Goal: Task Accomplishment & Management: Manage account settings

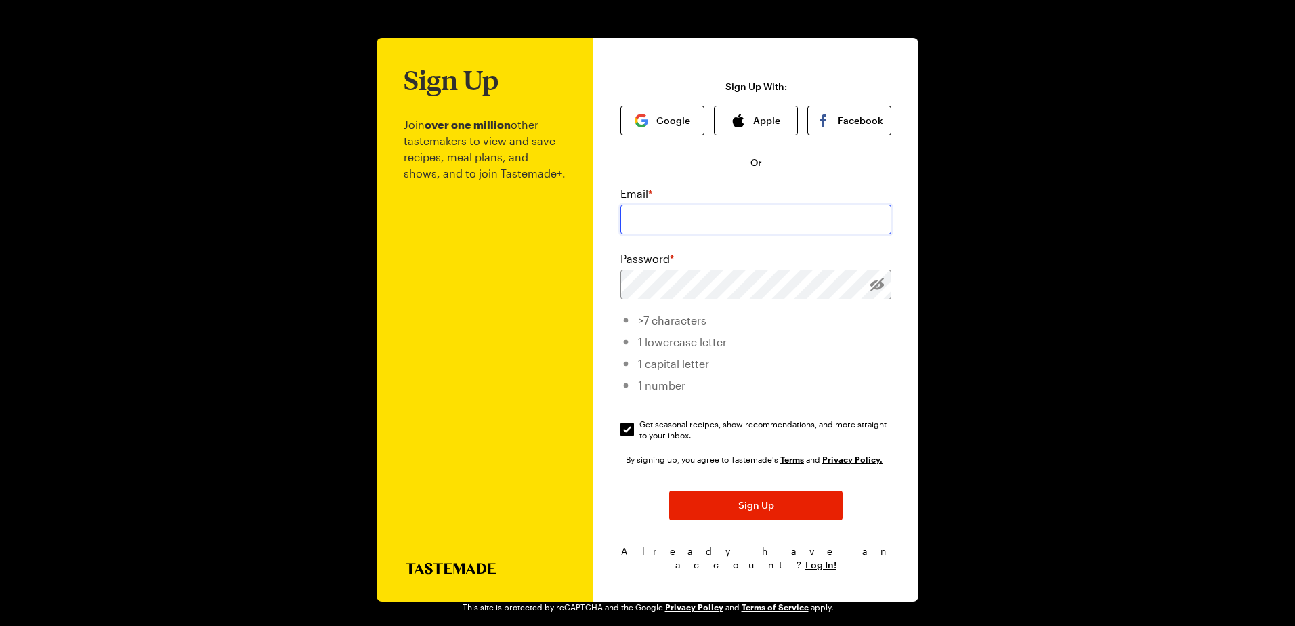
click at [694, 225] on input "email" at bounding box center [755, 220] width 271 height 30
type input "[PERSON_NAME][EMAIL_ADDRESS][DOMAIN_NAME]"
click at [864, 252] on div "Email * [PERSON_NAME][EMAIL_ADDRESS][DOMAIN_NAME] Password * >7 characters 1 lo…" at bounding box center [755, 313] width 271 height 255
click at [624, 431] on input "Get seasonal recipes, show recommendations, and more straight to your inbox. Ge…" at bounding box center [627, 430] width 14 height 14
checkbox input "false"
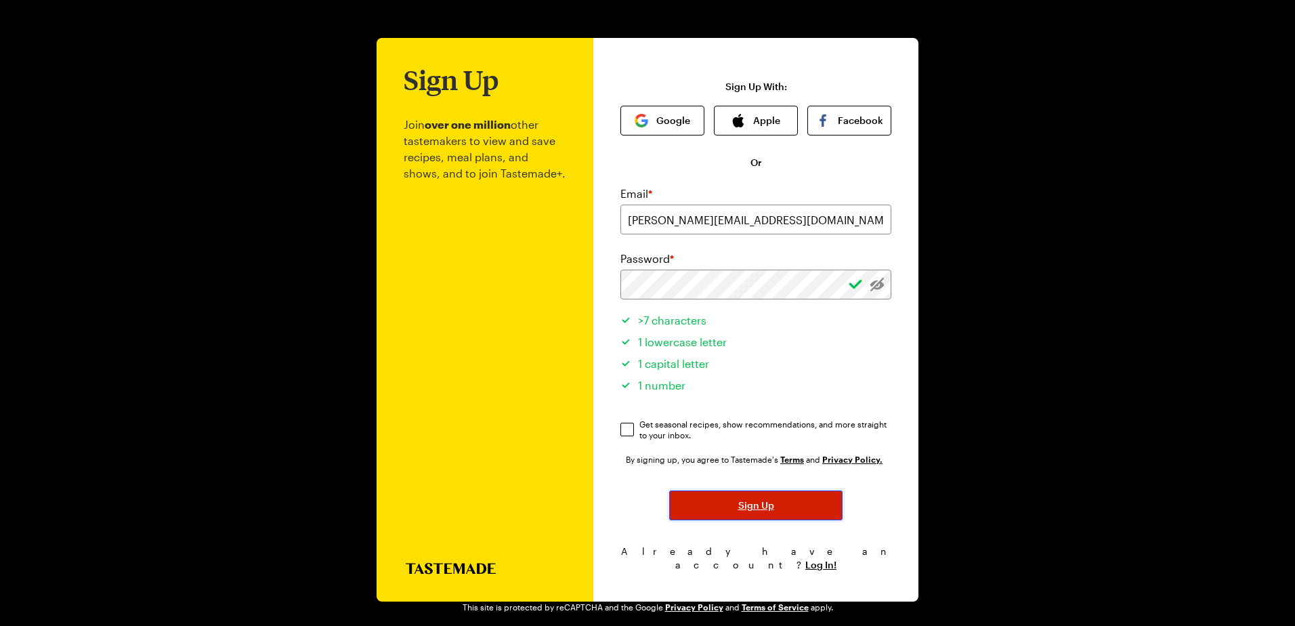
click at [768, 508] on span "Sign Up" at bounding box center [756, 505] width 36 height 14
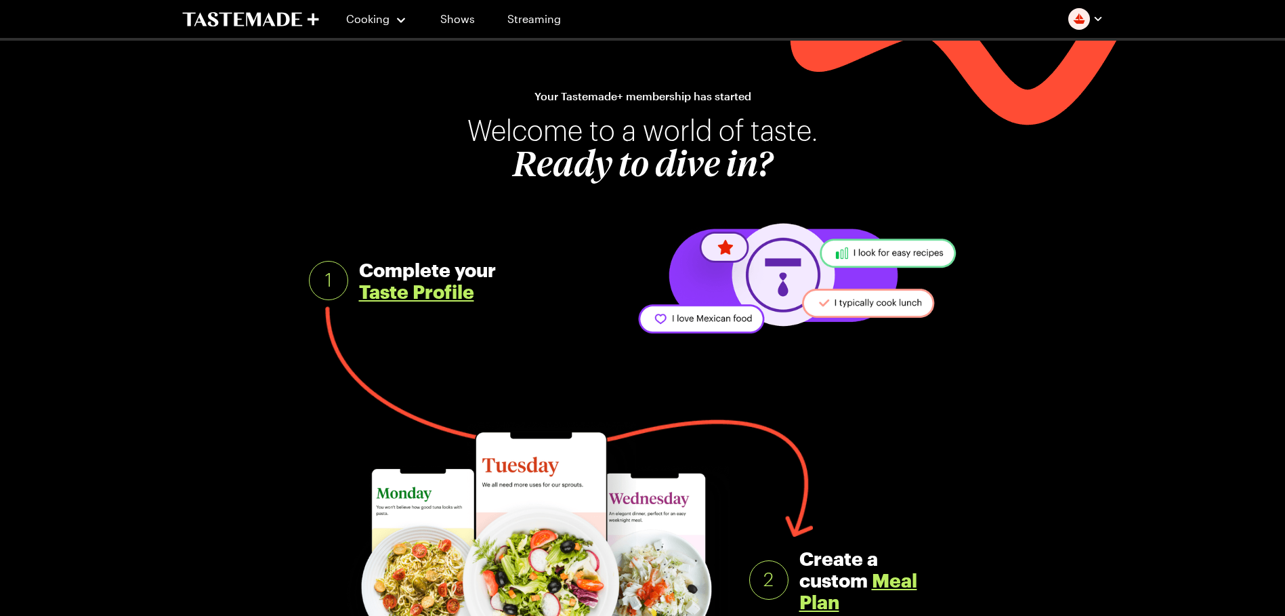
click at [427, 299] on link "Taste Profile" at bounding box center [416, 291] width 115 height 22
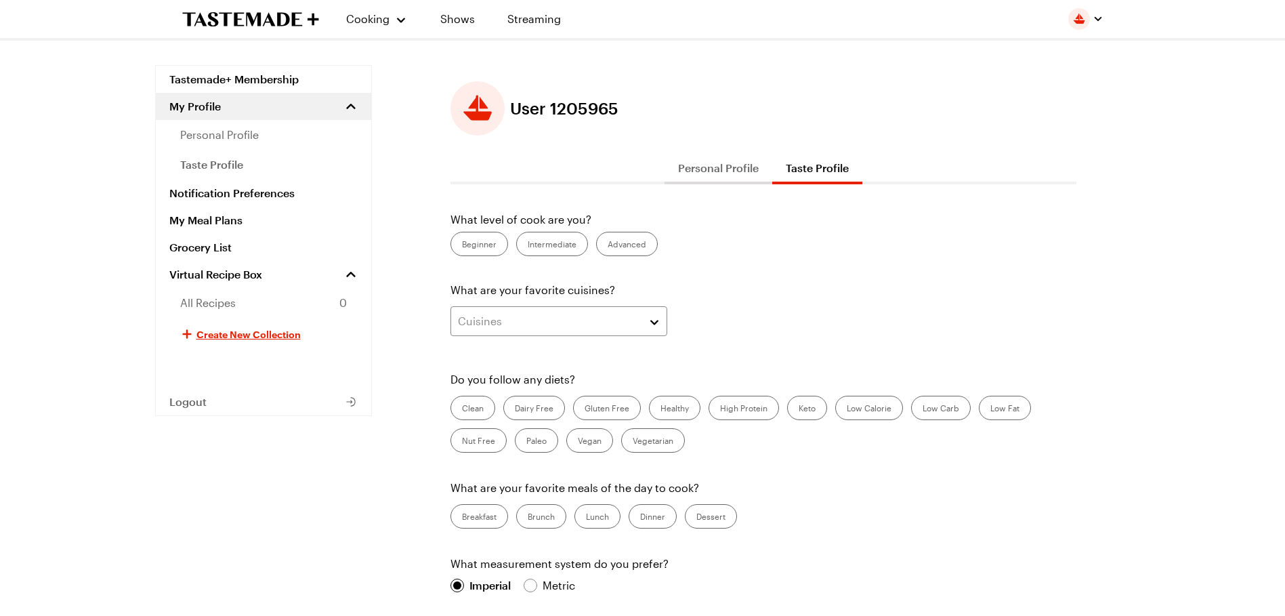
click at [560, 239] on label "Intermediate" at bounding box center [552, 244] width 72 height 24
click at [528, 245] on input "Intermediate" at bounding box center [528, 245] width 0 height 0
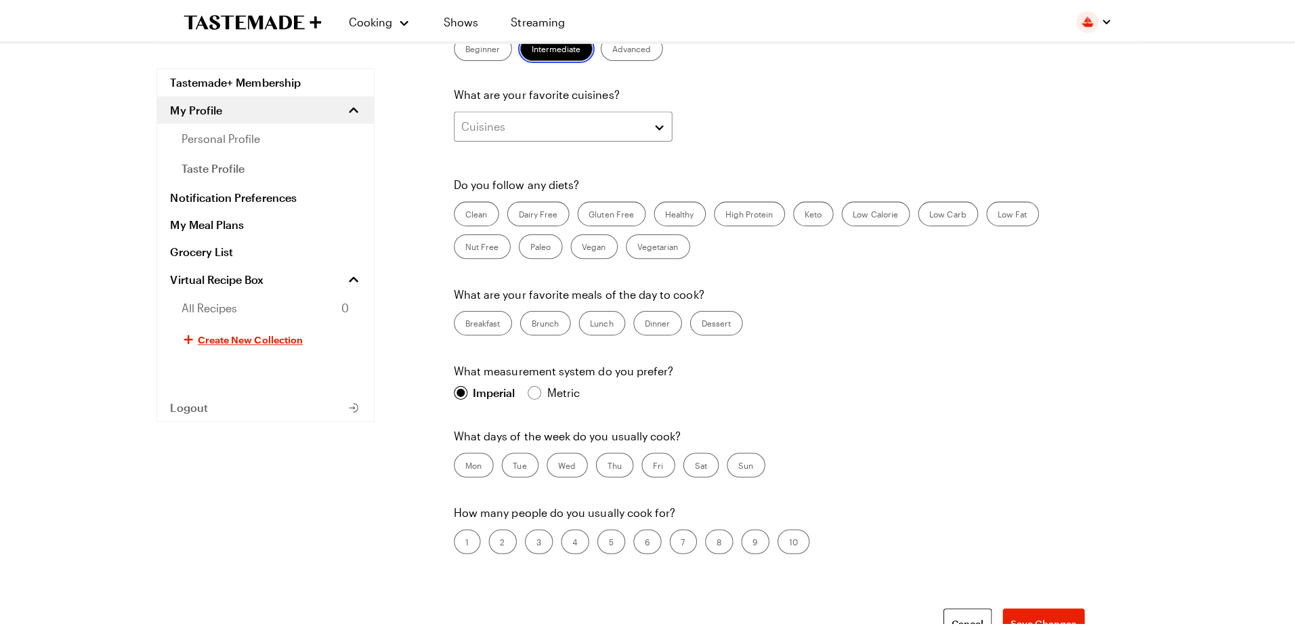
scroll to position [203, 0]
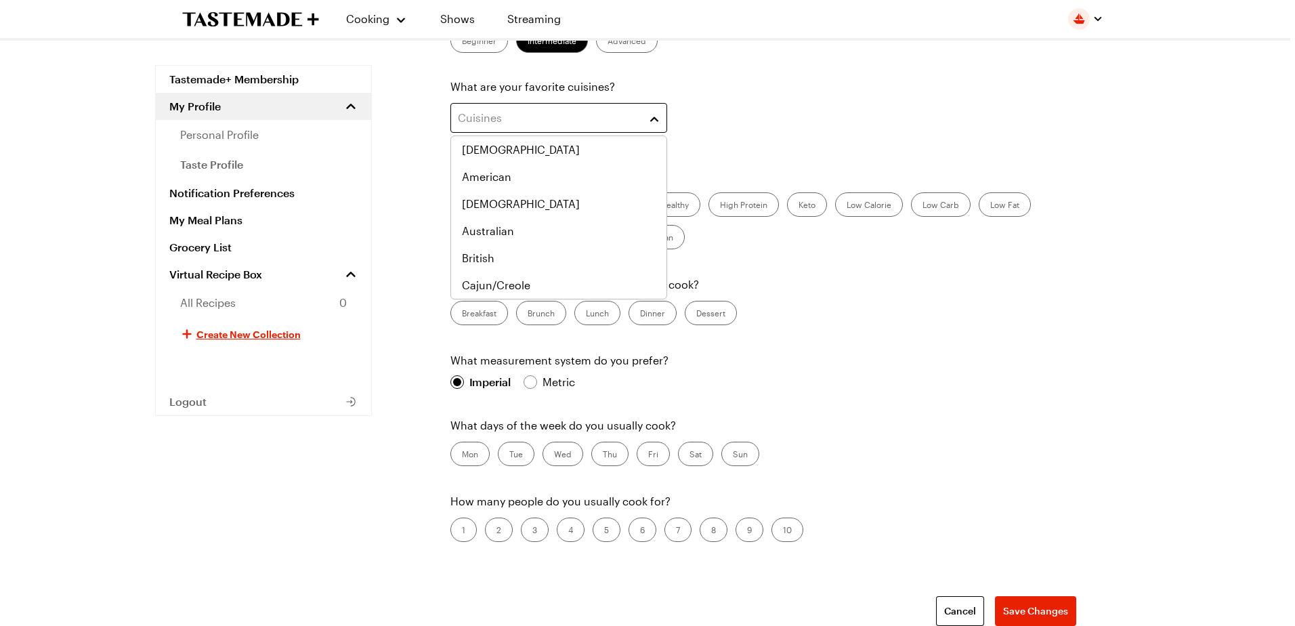
click at [588, 123] on div "Cuisines" at bounding box center [549, 118] width 182 height 16
click at [546, 181] on div "American" at bounding box center [559, 177] width 194 height 16
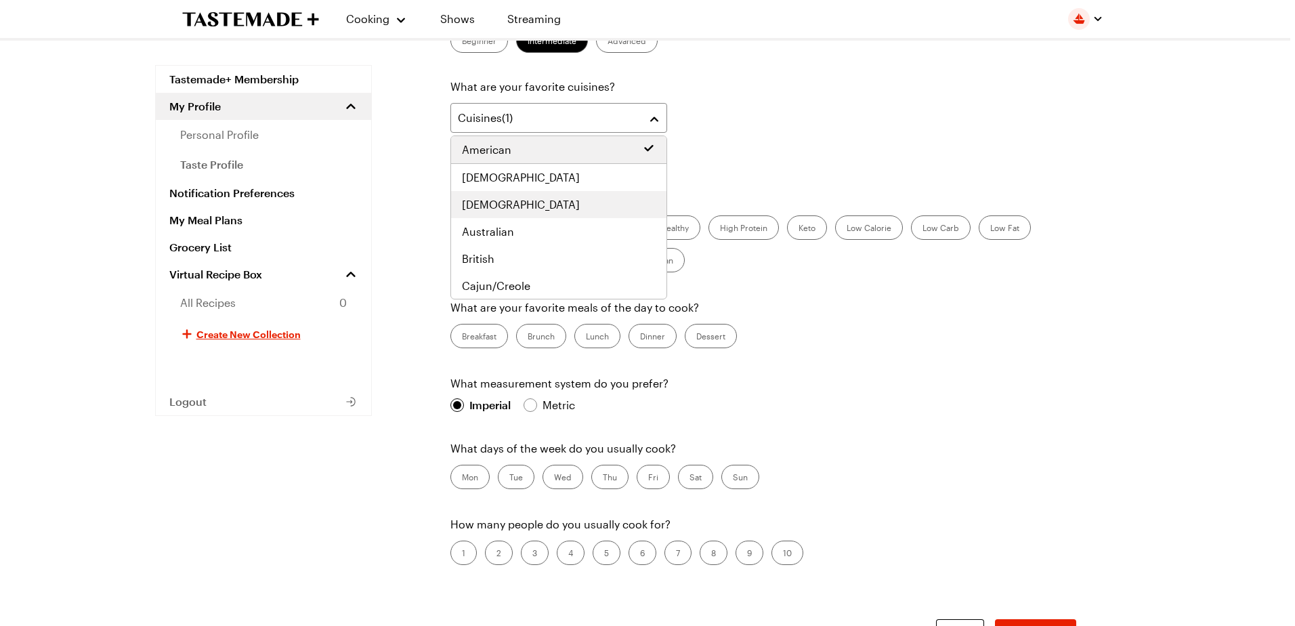
click at [536, 199] on div "[DEMOGRAPHIC_DATA]" at bounding box center [559, 204] width 194 height 16
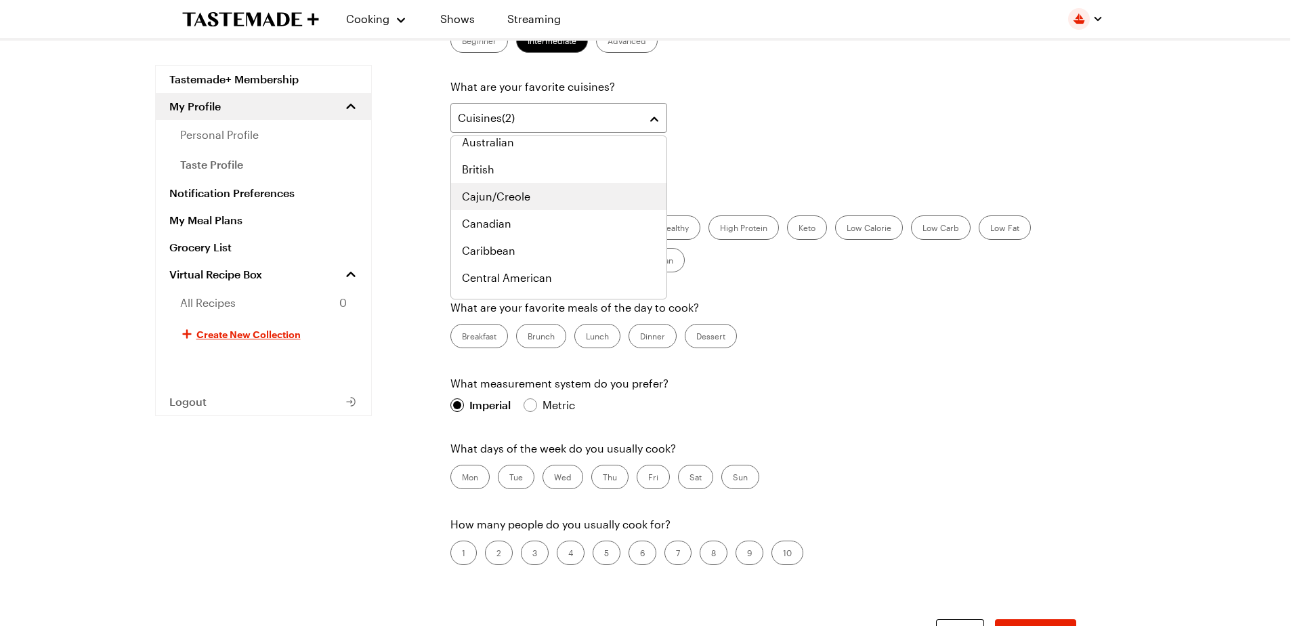
scroll to position [68, 0]
click at [556, 191] on div "British" at bounding box center [559, 191] width 194 height 16
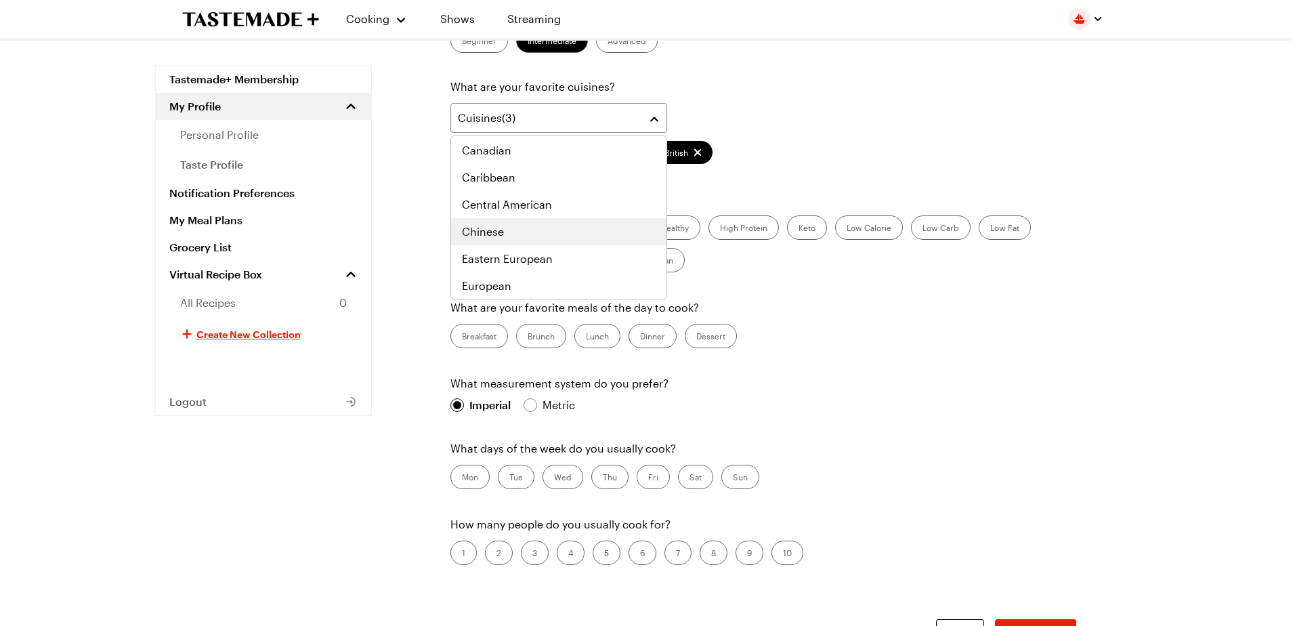
click at [565, 232] on div "Chinese" at bounding box center [559, 231] width 194 height 16
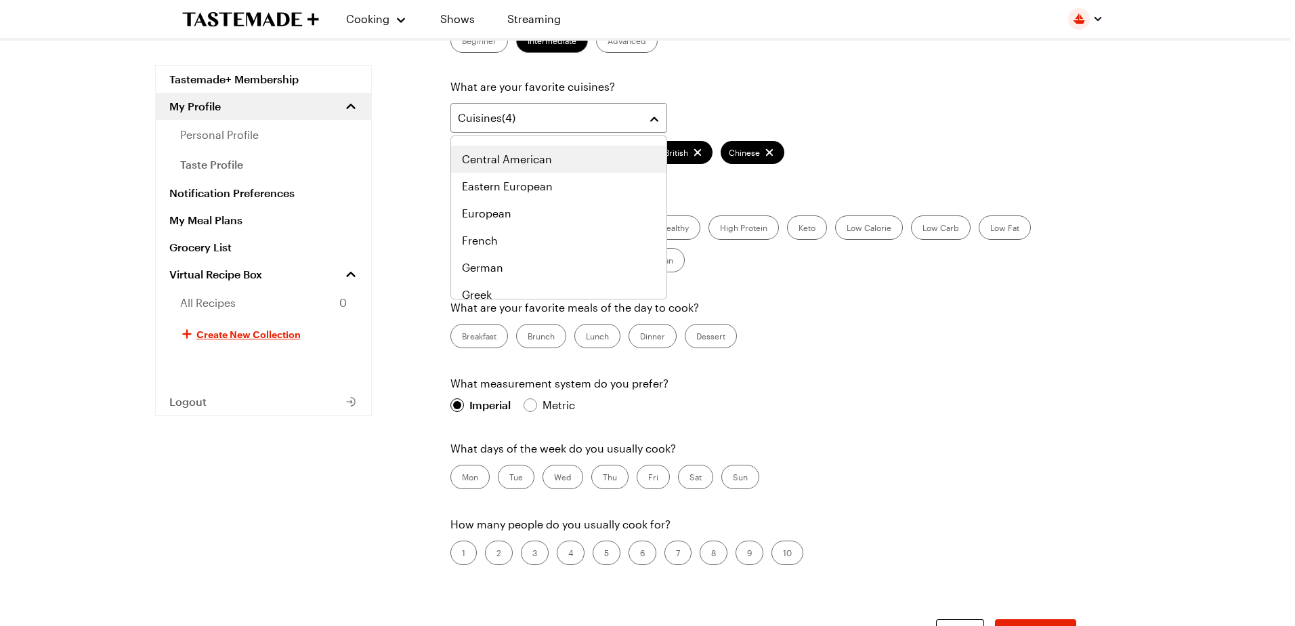
scroll to position [257, 0]
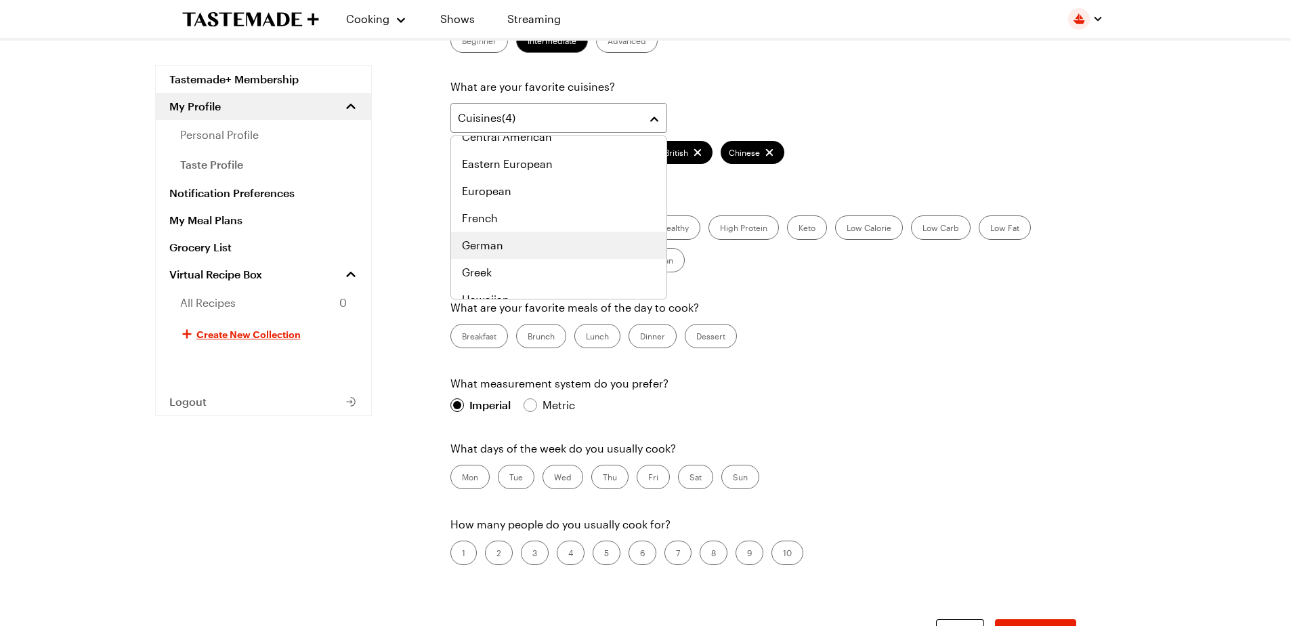
click at [573, 242] on div "German" at bounding box center [559, 245] width 194 height 16
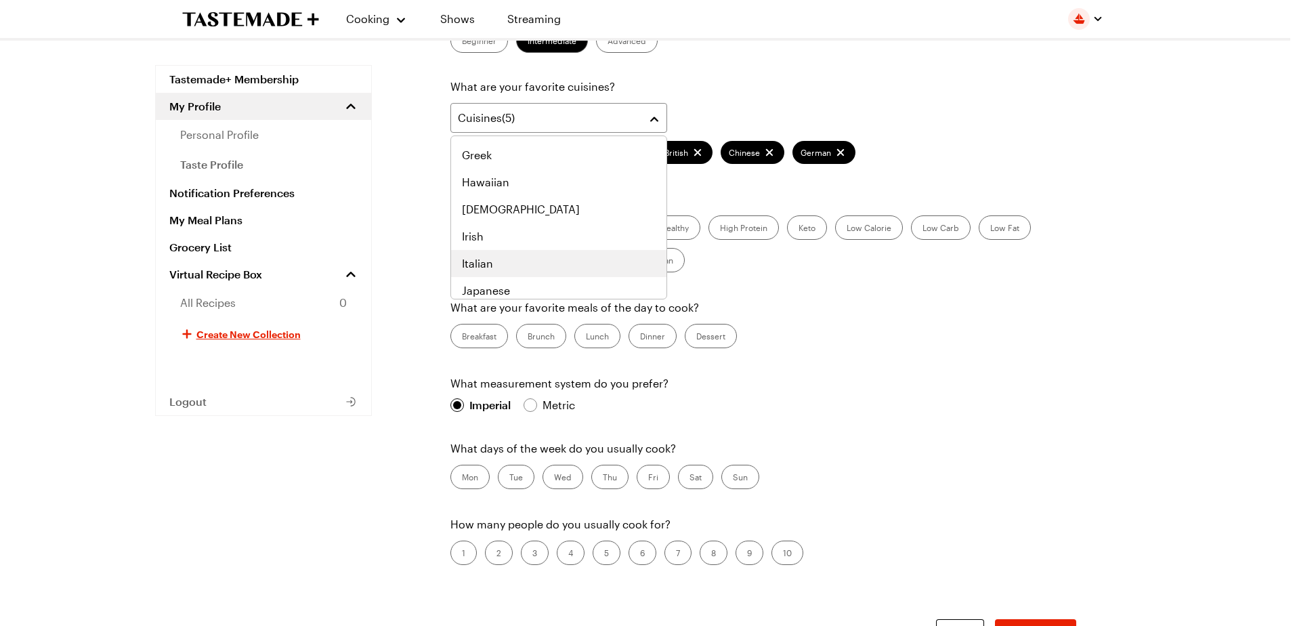
scroll to position [352, 0]
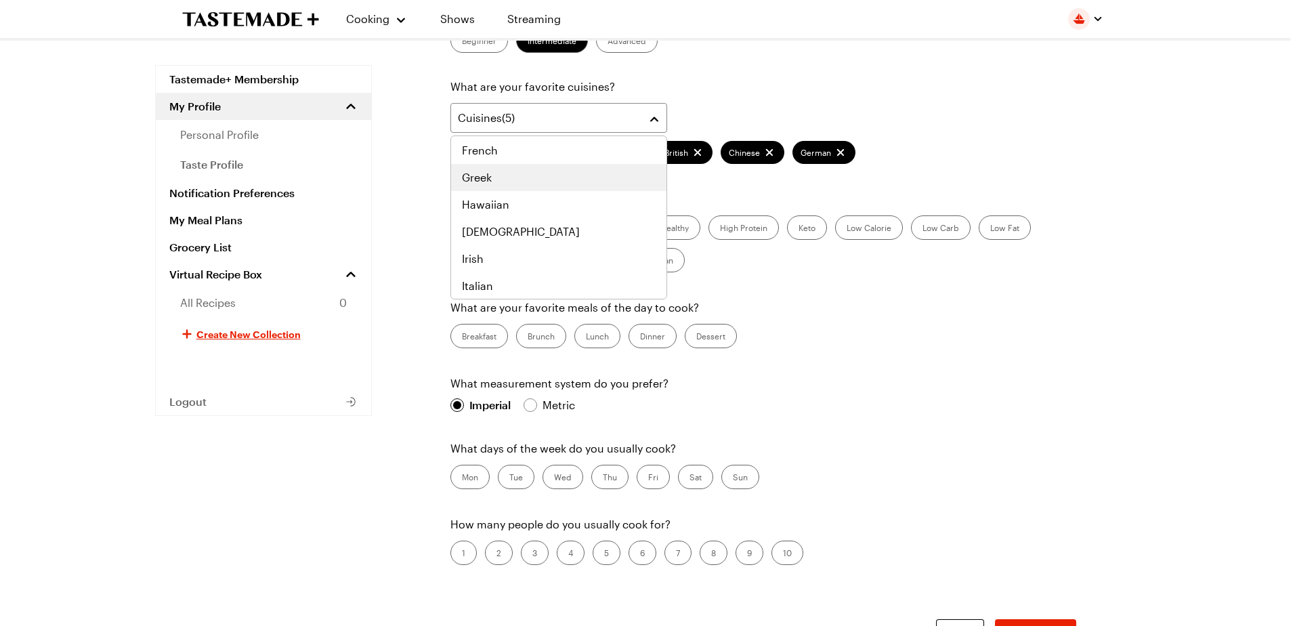
click at [556, 178] on div "Greek" at bounding box center [559, 177] width 194 height 16
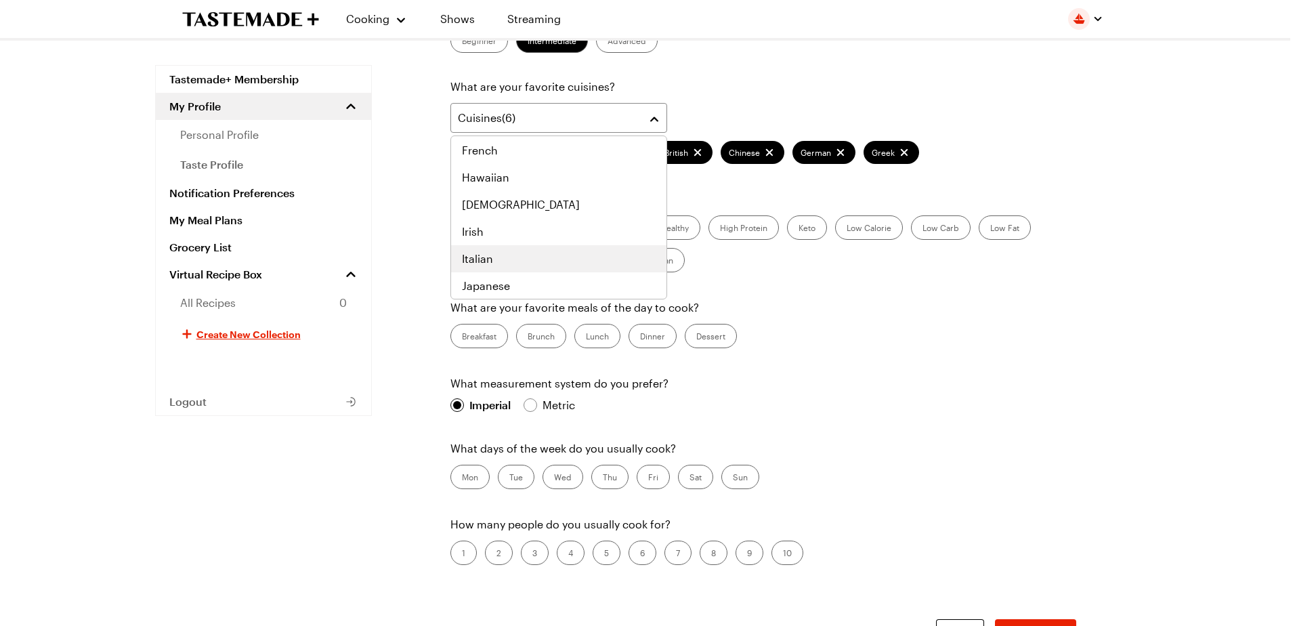
scroll to position [447, 0]
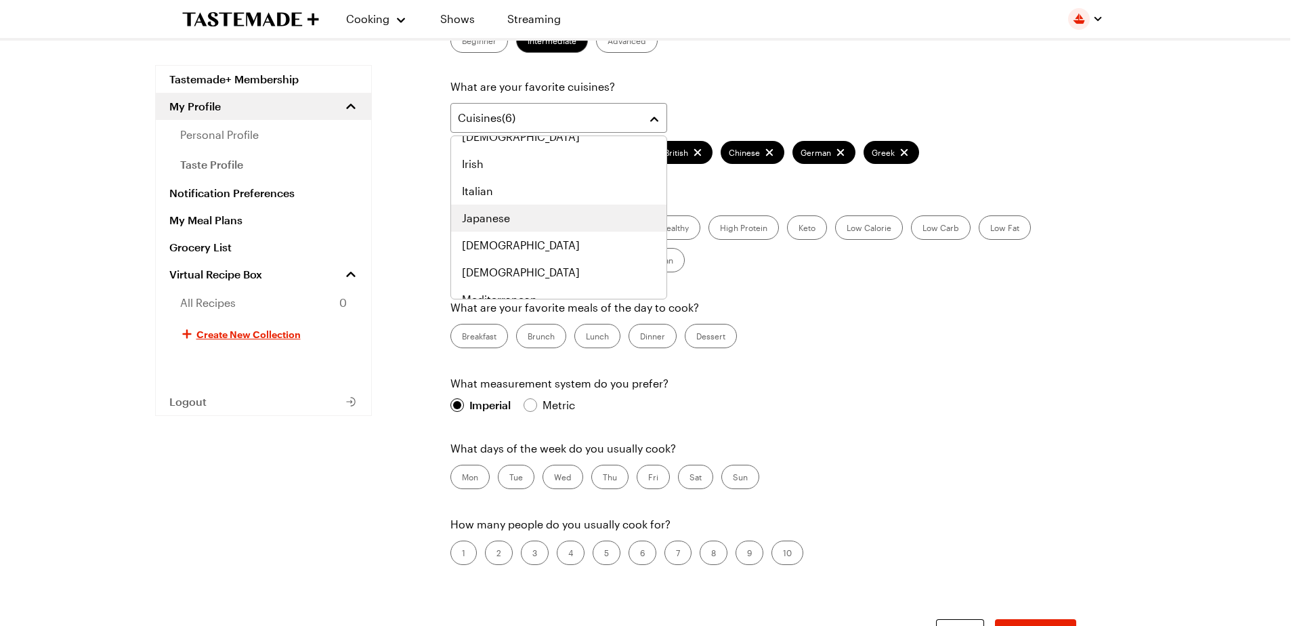
click at [549, 216] on div "Japanese" at bounding box center [559, 218] width 194 height 16
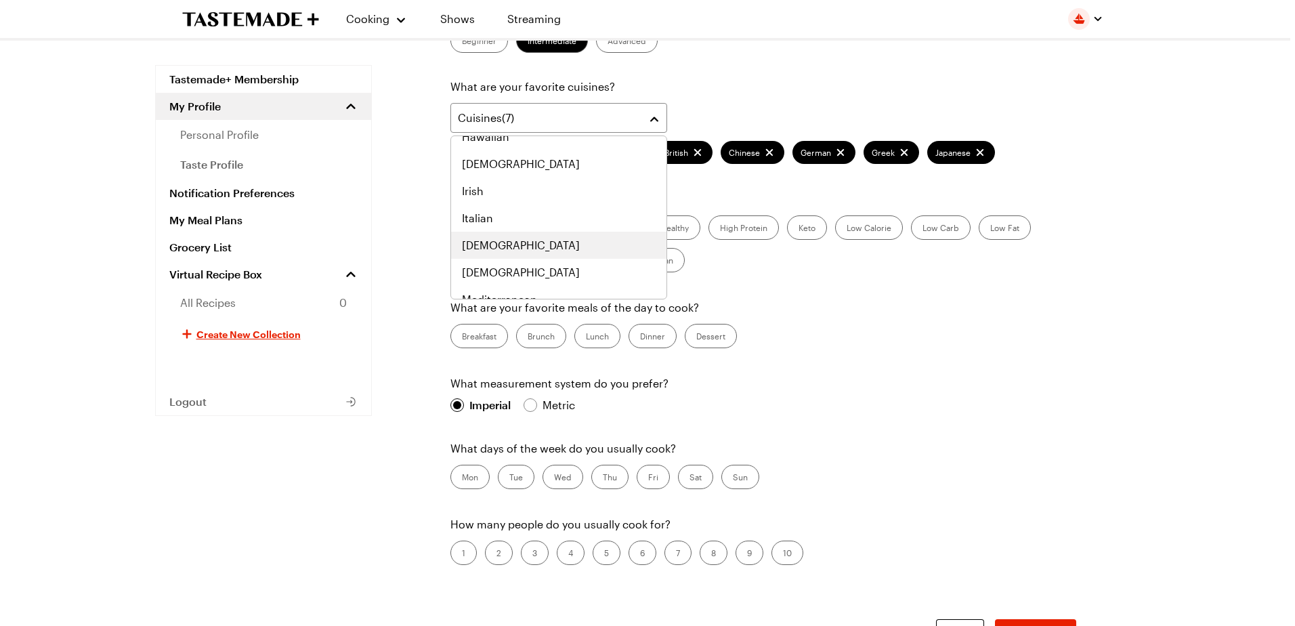
scroll to position [474, 0]
click at [547, 244] on div "[DEMOGRAPHIC_DATA]" at bounding box center [559, 245] width 194 height 16
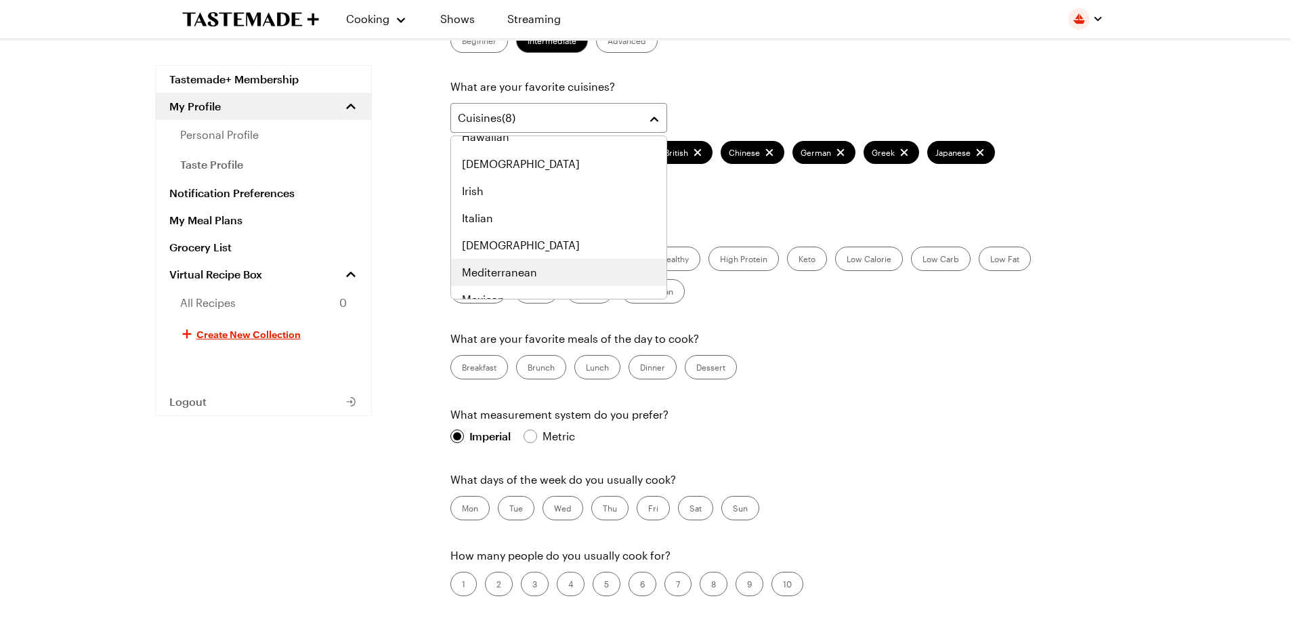
scroll to position [501, 0]
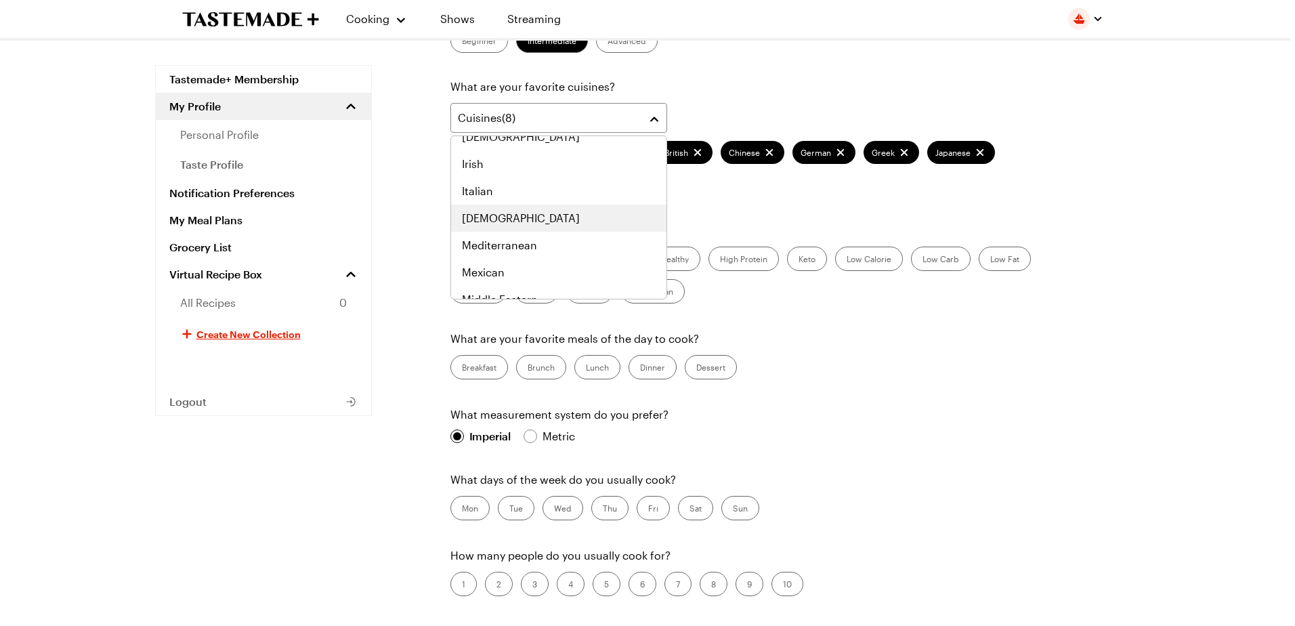
click at [548, 217] on div "[DEMOGRAPHIC_DATA]" at bounding box center [559, 218] width 194 height 16
click at [557, 219] on div "Mediterranean" at bounding box center [559, 218] width 194 height 16
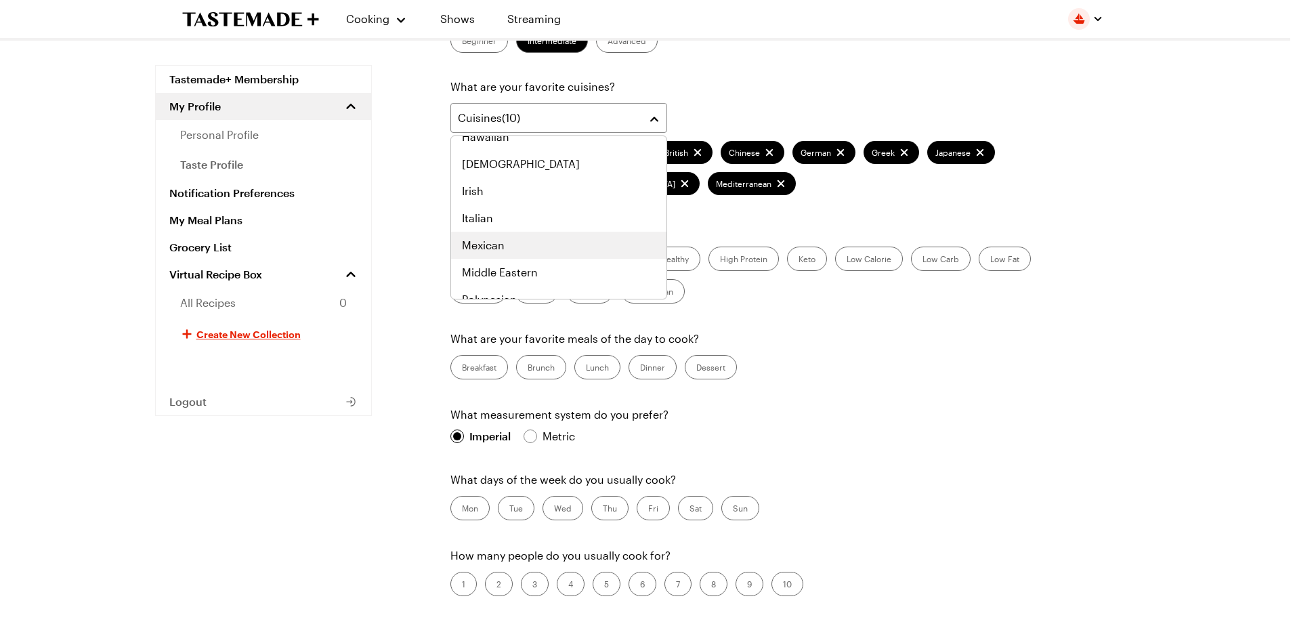
scroll to position [555, 0]
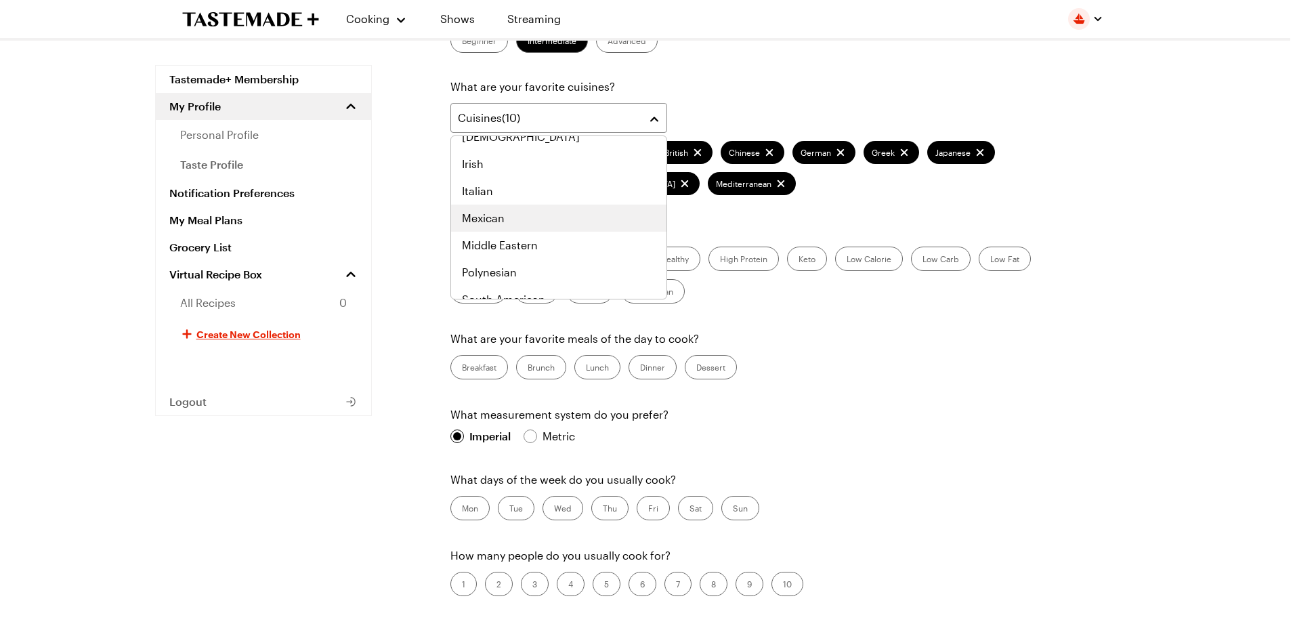
click at [557, 219] on div "Mexican" at bounding box center [559, 218] width 194 height 16
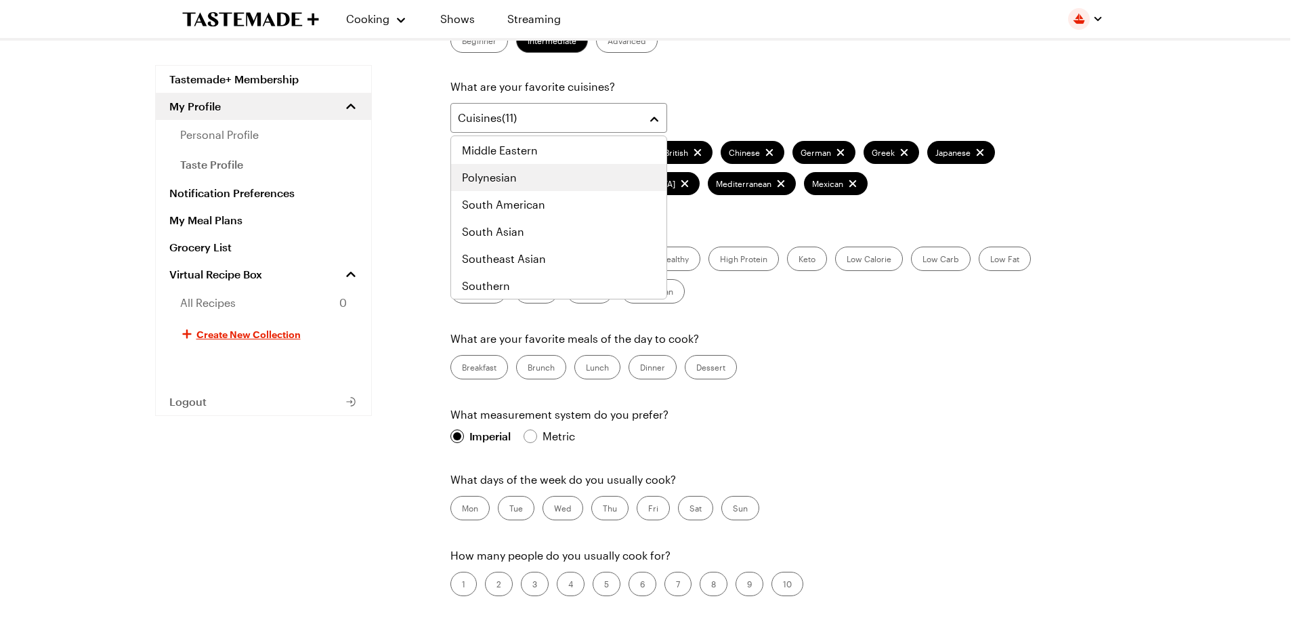
click at [551, 179] on div "Polynesian" at bounding box center [559, 177] width 194 height 16
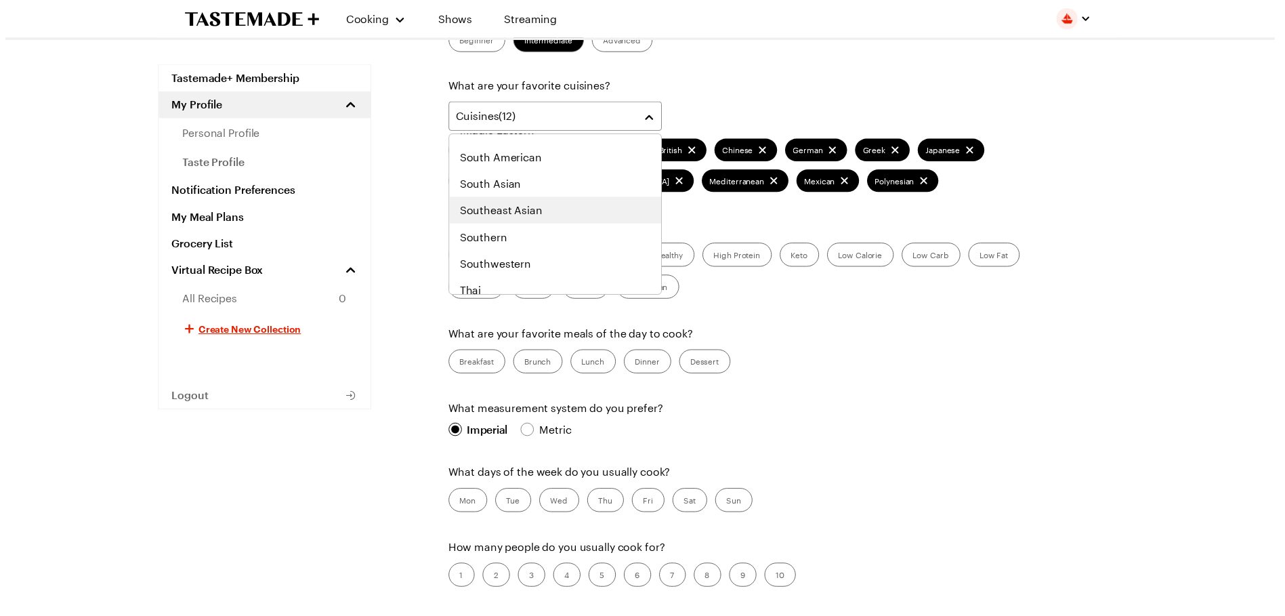
scroll to position [705, 0]
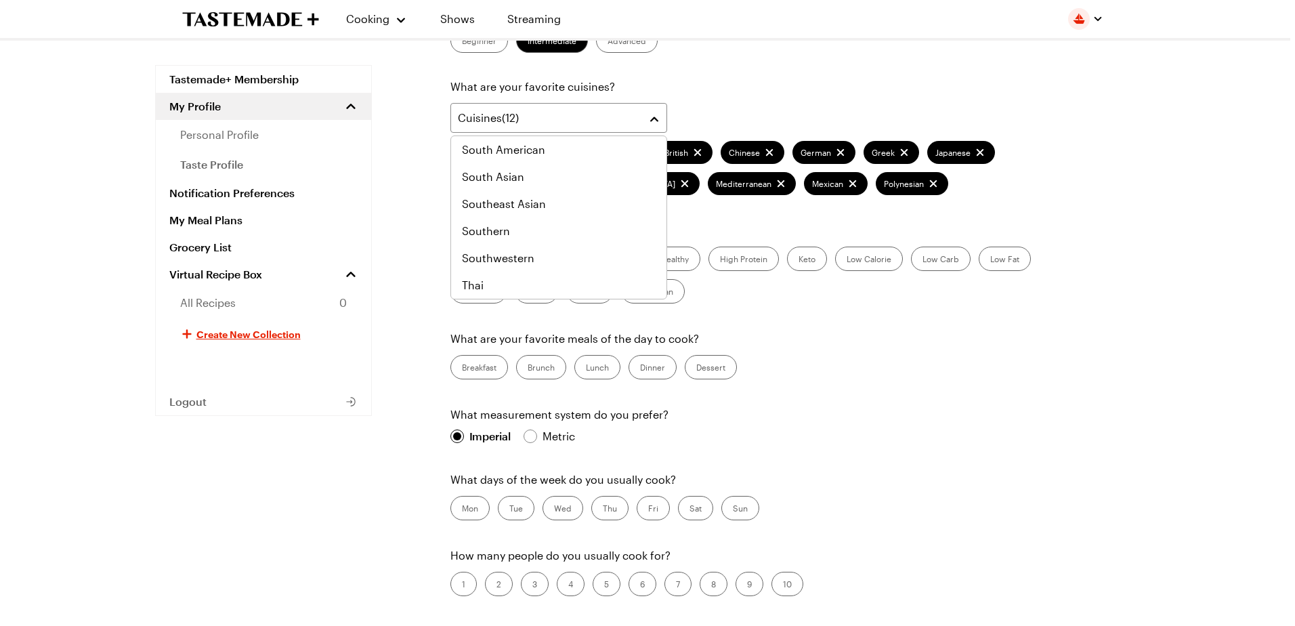
click at [973, 208] on div "What level of cook are you? Beginner Intermediate Advanced What are your favori…" at bounding box center [763, 357] width 626 height 699
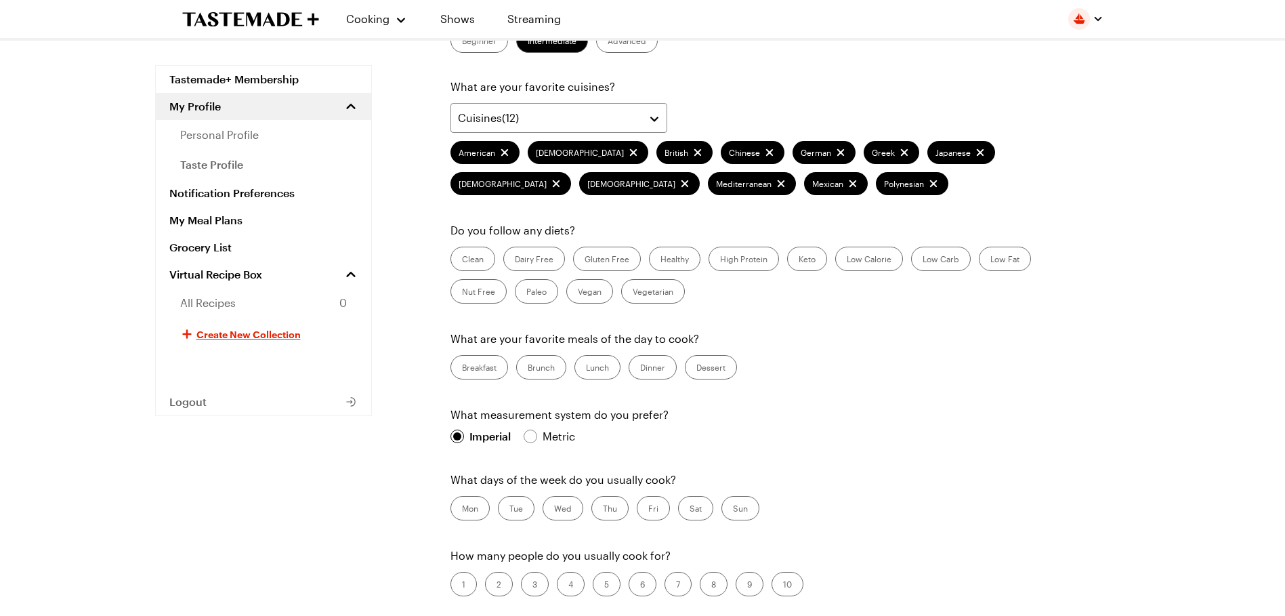
click at [593, 373] on label "Lunch" at bounding box center [597, 367] width 46 height 24
click at [586, 368] on input "Lunch" at bounding box center [586, 368] width 0 height 0
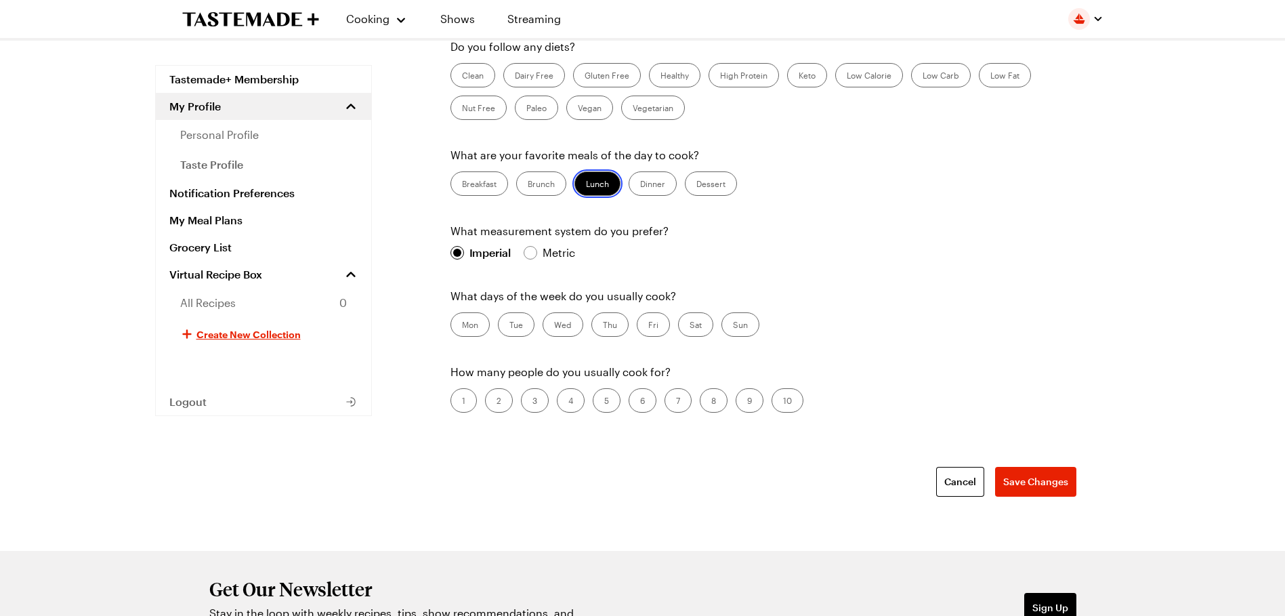
scroll to position [406, 0]
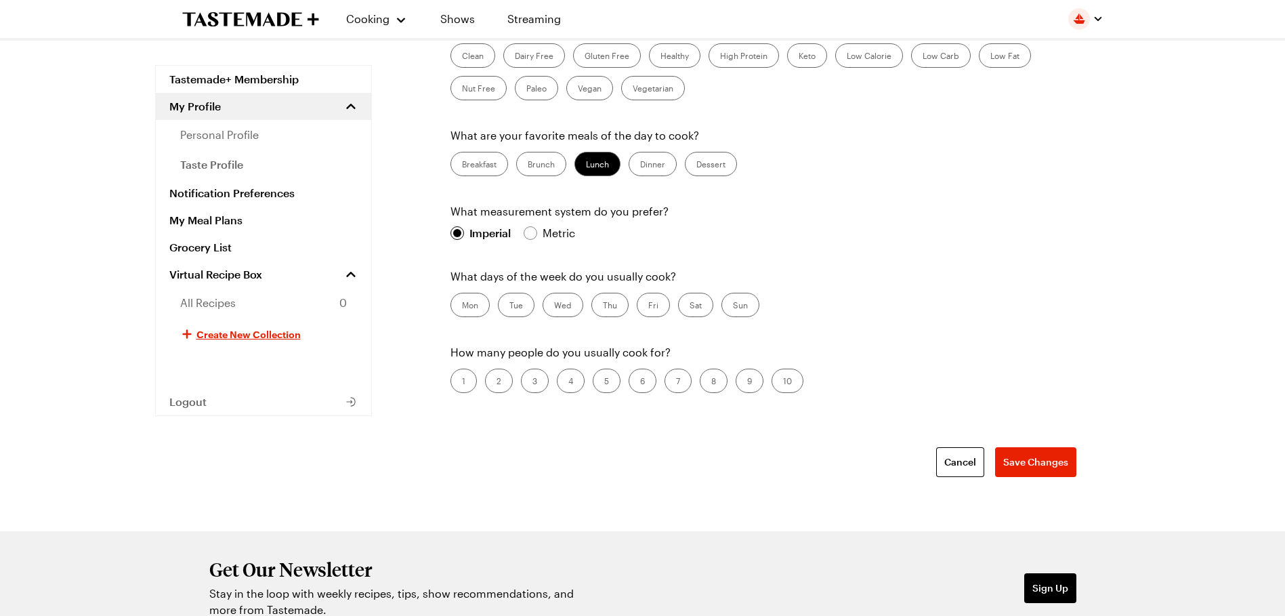
click at [742, 299] on label "Sun" at bounding box center [740, 305] width 38 height 24
click at [733, 306] on input "Sun" at bounding box center [733, 306] width 0 height 0
click at [525, 307] on label "Tue" at bounding box center [516, 305] width 37 height 24
click at [509, 306] on input "Tue" at bounding box center [509, 306] width 0 height 0
click at [563, 306] on label "Wed" at bounding box center [562, 305] width 41 height 24
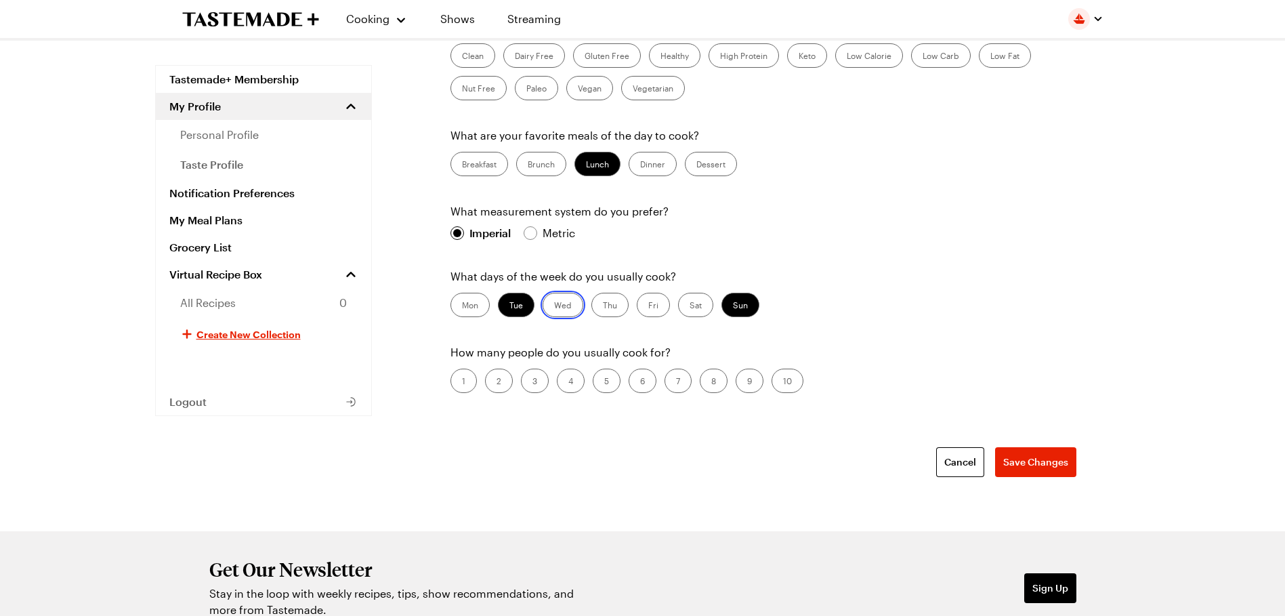
click at [554, 306] on input "Wed" at bounding box center [554, 306] width 0 height 0
click at [515, 305] on label "Tue" at bounding box center [516, 305] width 37 height 24
click at [509, 306] on input "Tue" at bounding box center [509, 306] width 0 height 0
click at [1033, 459] on span "Save Changes" at bounding box center [1035, 462] width 65 height 14
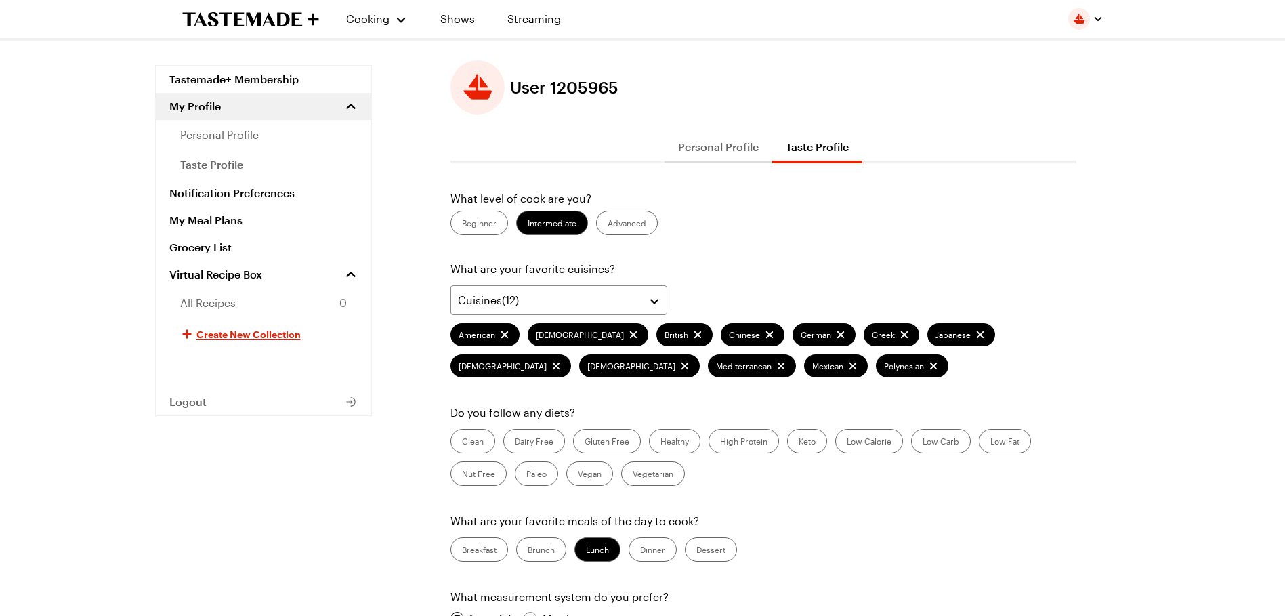
scroll to position [0, 0]
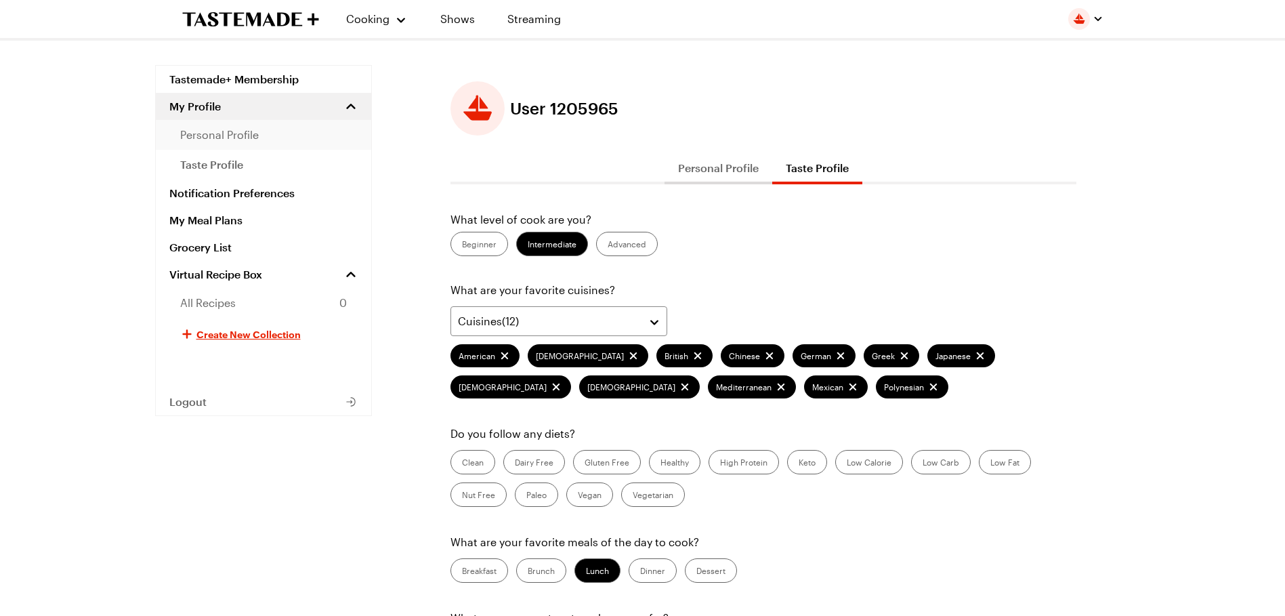
click at [242, 137] on span "personal profile" at bounding box center [219, 135] width 79 height 16
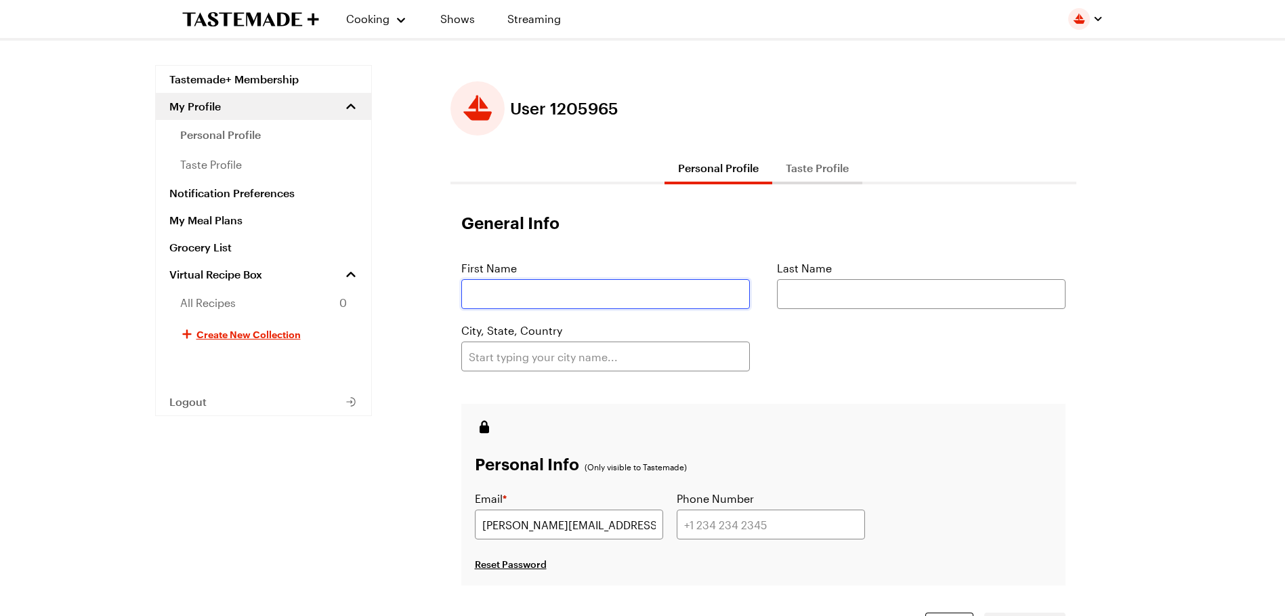
click at [515, 293] on input "text" at bounding box center [605, 294] width 289 height 30
type input "[PERSON_NAME]"
type input "[GEOGRAPHIC_DATA]"
type input "19162969782"
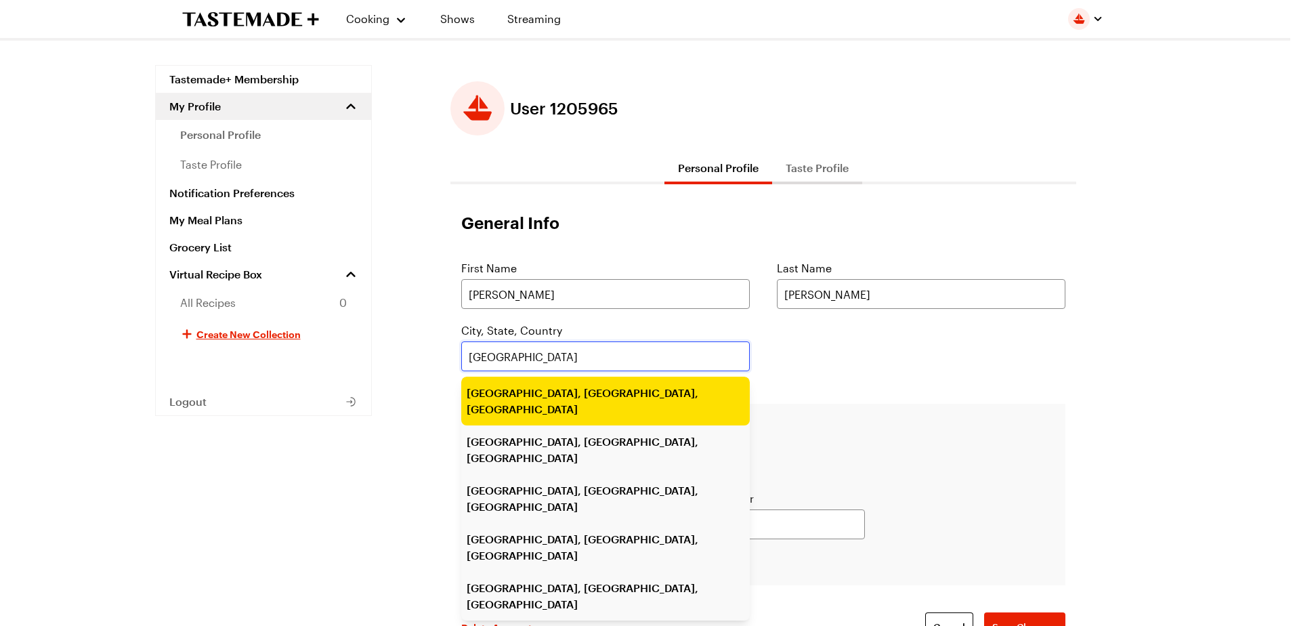
type input "[GEOGRAPHIC_DATA], [GEOGRAPHIC_DATA], [GEOGRAPHIC_DATA]"
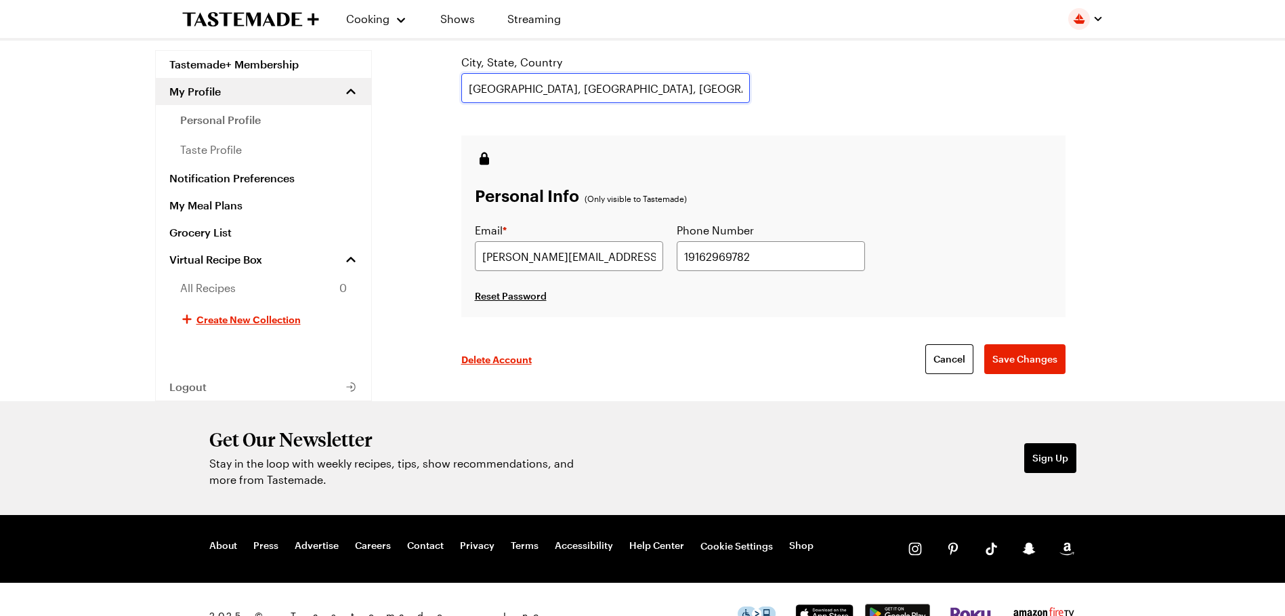
scroll to position [271, 0]
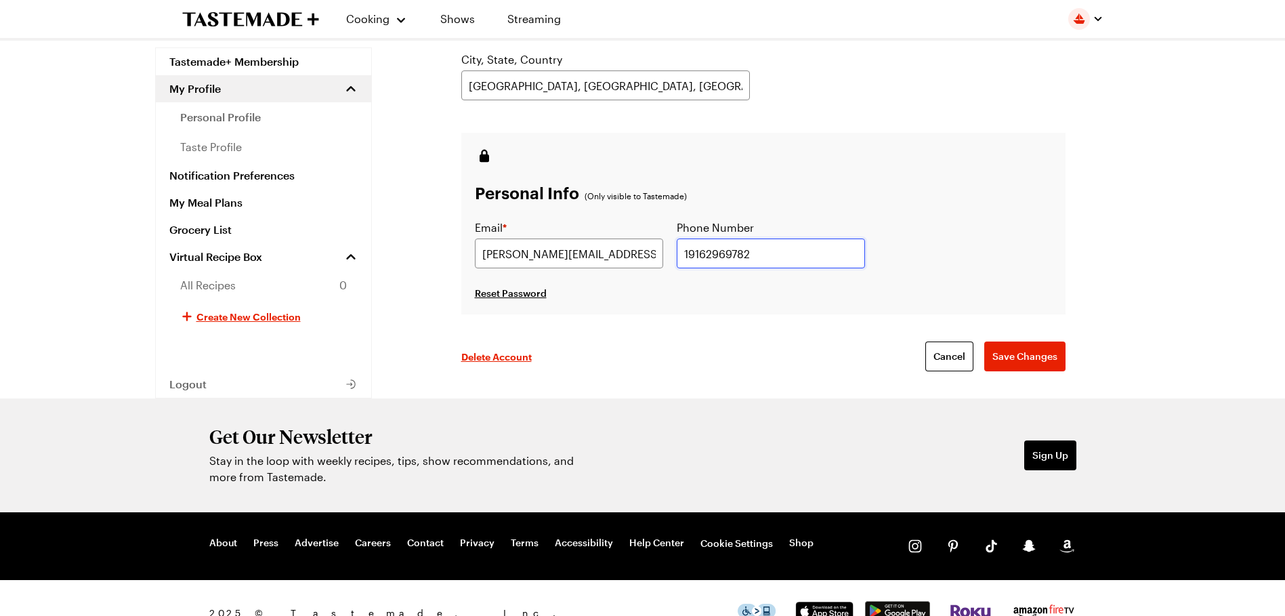
drag, startPoint x: 752, startPoint y: 248, endPoint x: 678, endPoint y: 248, distance: 74.5
click at [678, 248] on input "19162969782" at bounding box center [771, 253] width 188 height 30
click at [1024, 352] on span "Save Changes" at bounding box center [1024, 356] width 65 height 14
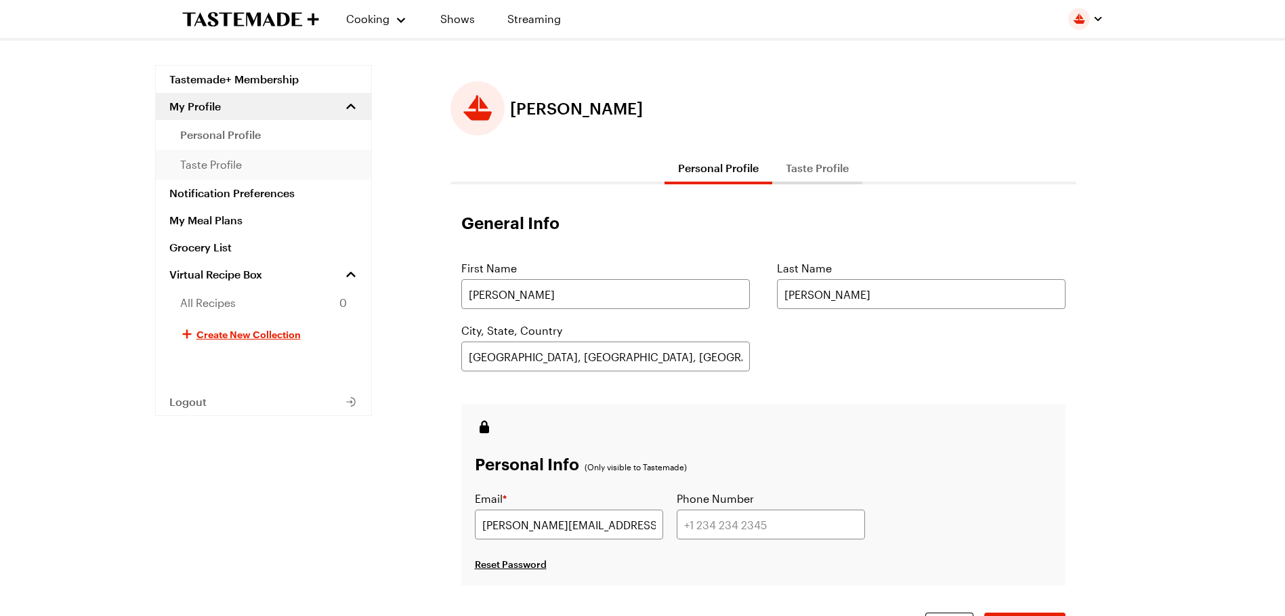
click at [218, 157] on span "taste profile" at bounding box center [211, 164] width 62 height 16
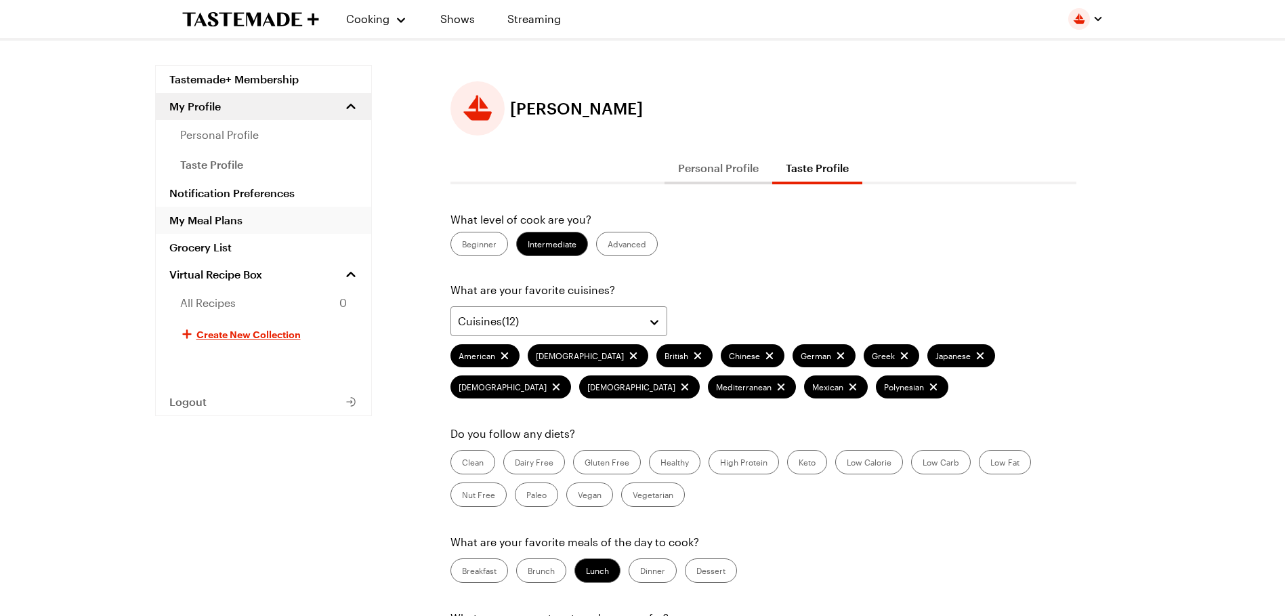
click at [211, 217] on link "My Meal Plans" at bounding box center [263, 220] width 215 height 27
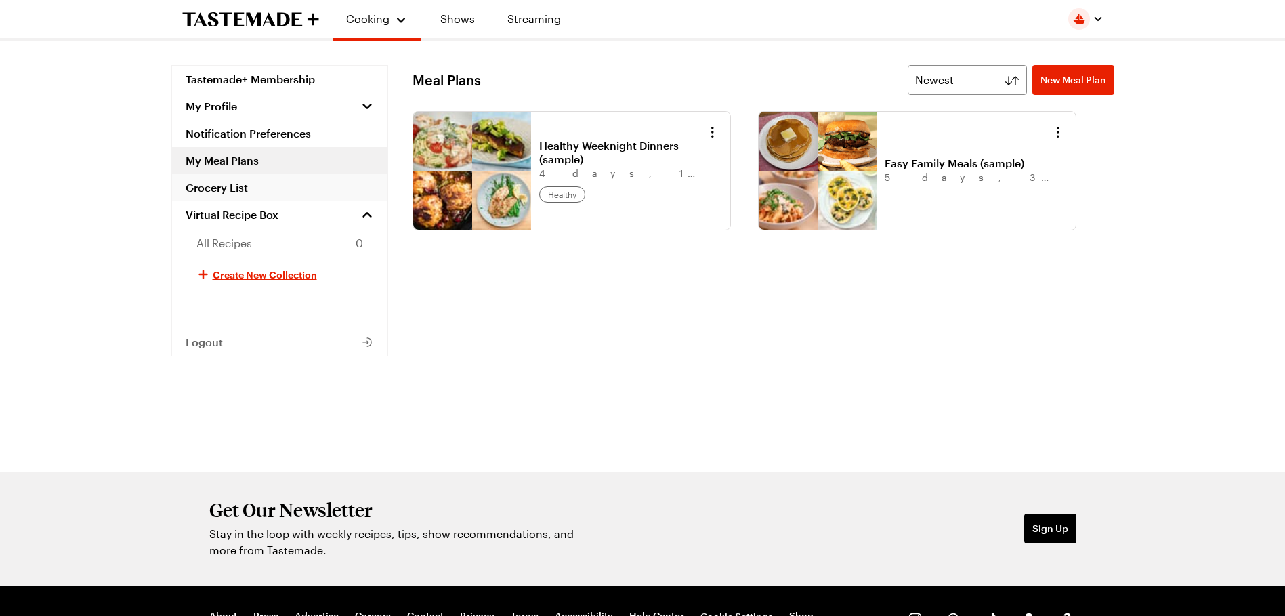
click at [239, 188] on link "Grocery List" at bounding box center [279, 187] width 215 height 27
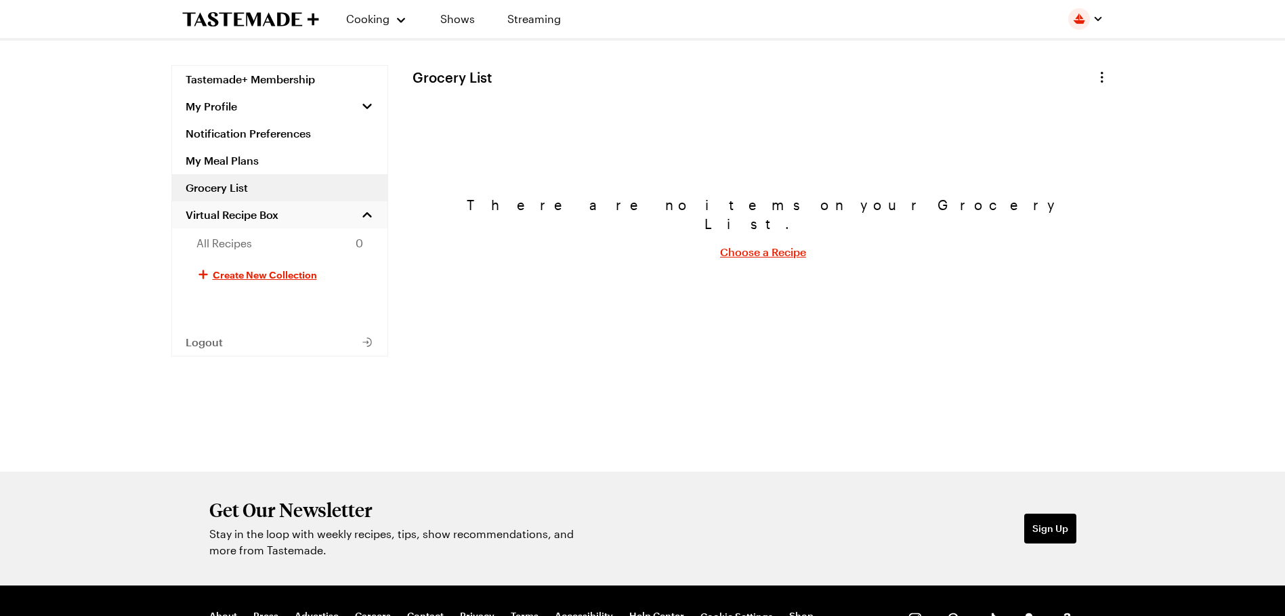
click at [235, 217] on span "Virtual Recipe Box" at bounding box center [232, 215] width 93 height 14
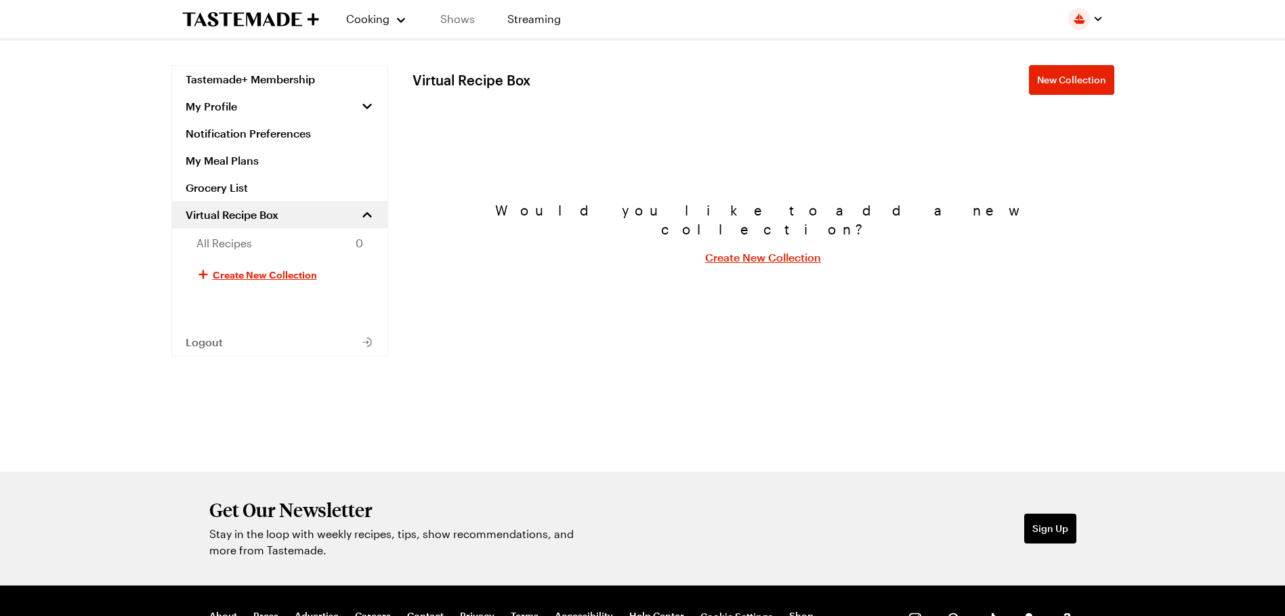
click at [463, 22] on link "Shows" at bounding box center [458, 19] width 62 height 38
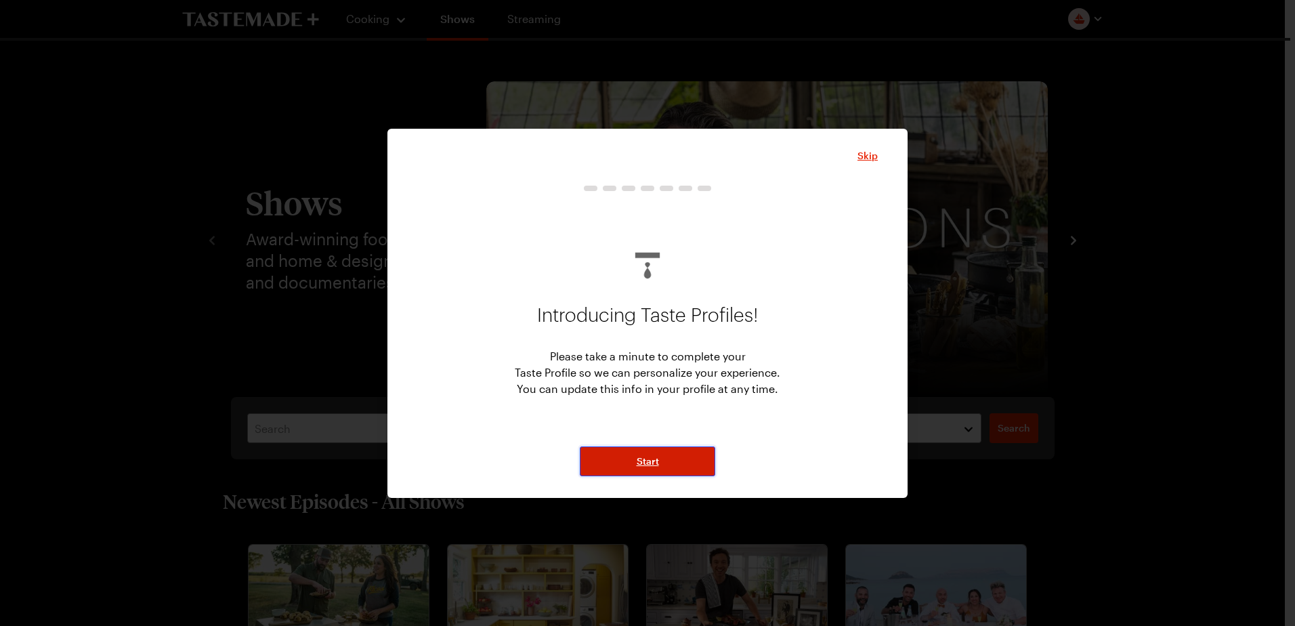
click at [641, 461] on span "Start" at bounding box center [648, 461] width 22 height 14
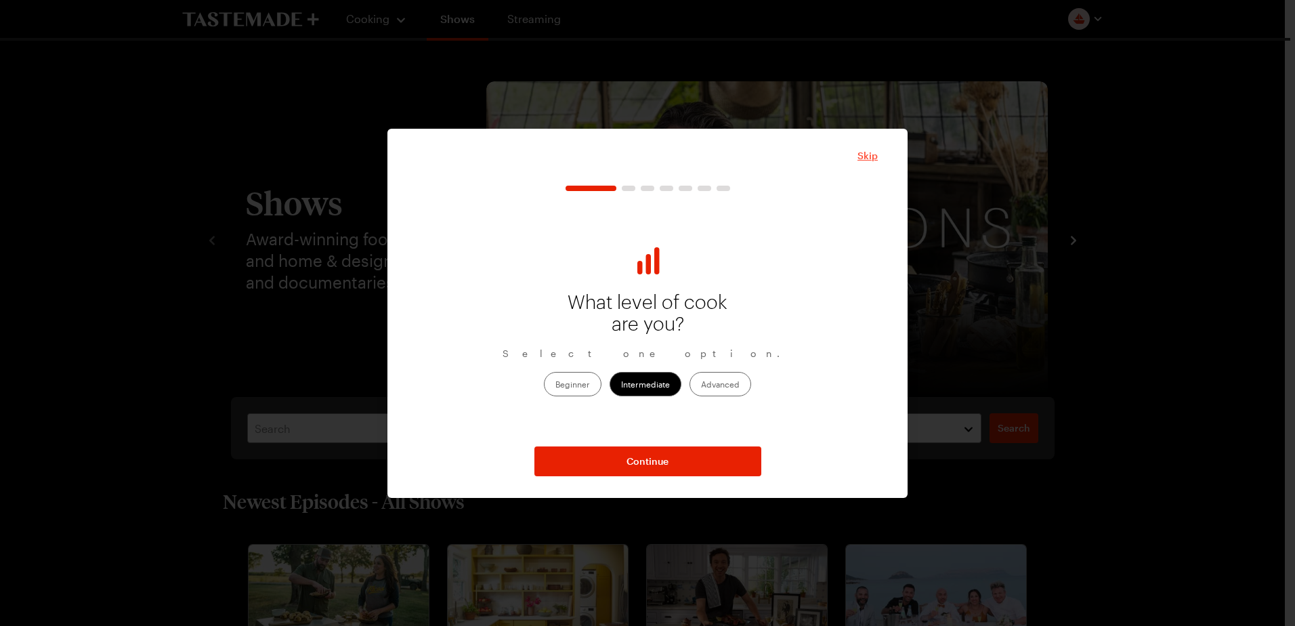
click at [872, 150] on span "Skip" at bounding box center [867, 156] width 20 height 14
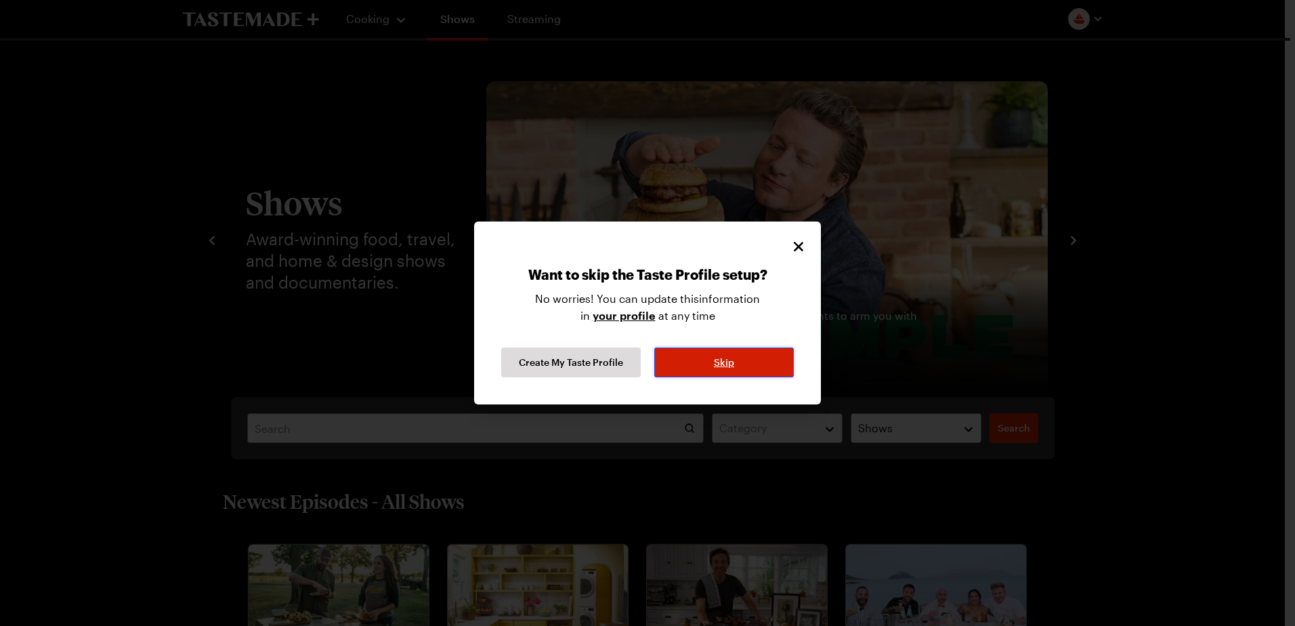
click at [718, 362] on span "Skip" at bounding box center [724, 363] width 20 height 14
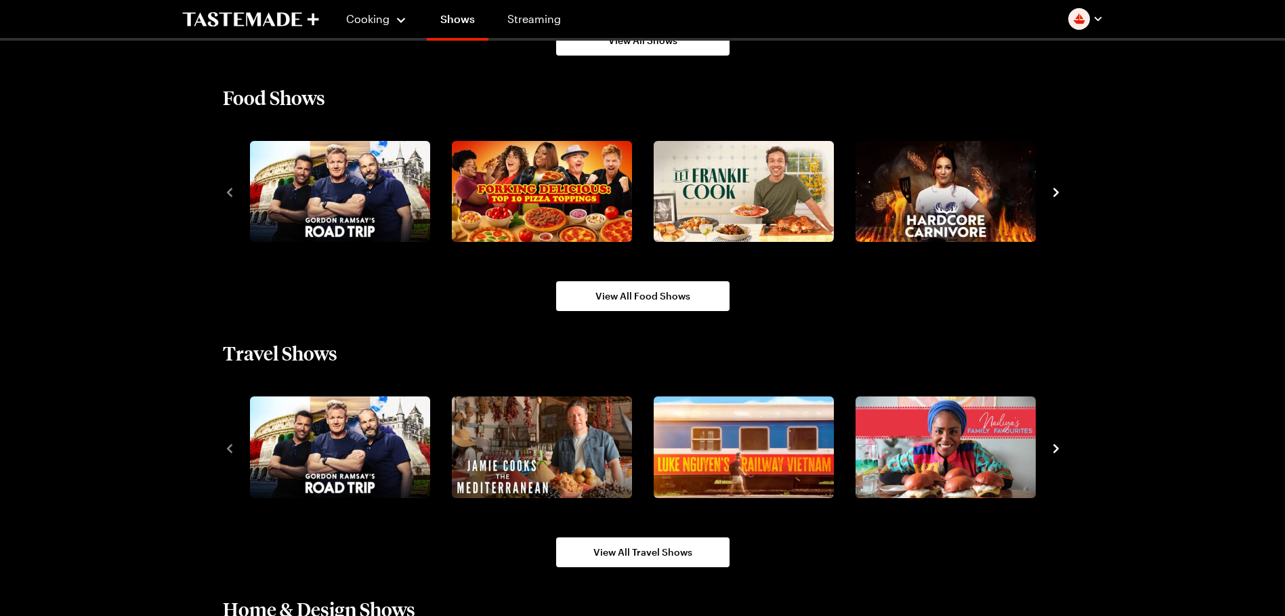
scroll to position [1355, 0]
